Goal: Task Accomplishment & Management: Manage account settings

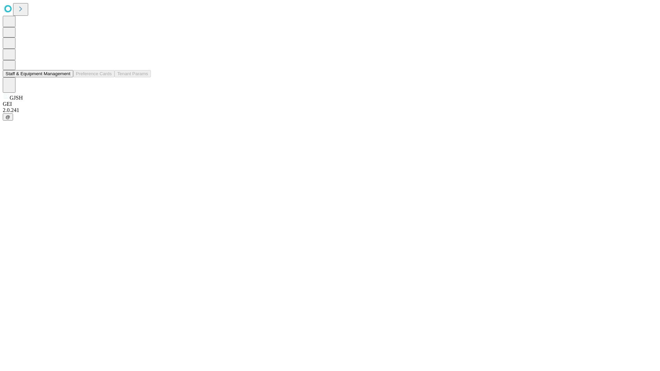
click at [66, 77] on button "Staff & Equipment Management" at bounding box center [38, 73] width 70 height 7
